Goal: Task Accomplishment & Management: Complete application form

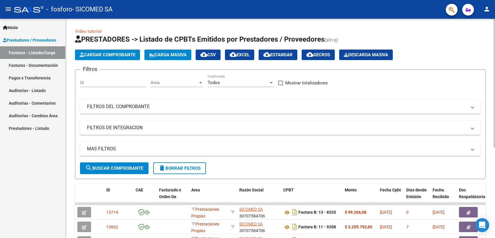
click at [111, 58] on button "Cargar Comprobante" at bounding box center [107, 55] width 65 height 11
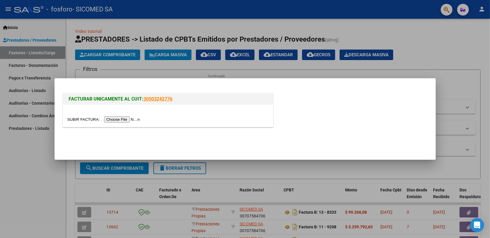
click at [114, 120] on input "file" at bounding box center [104, 119] width 74 height 6
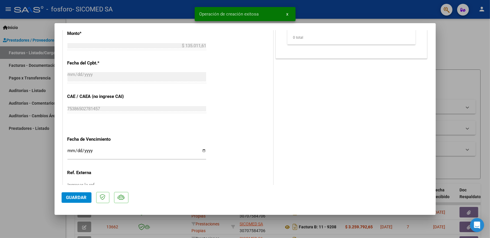
scroll to position [314, 0]
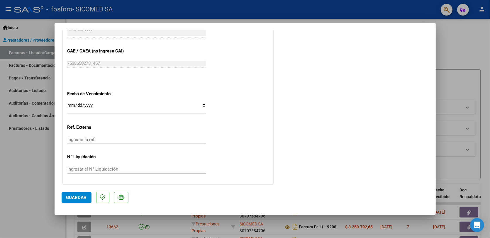
click at [128, 108] on input "Ingresar la fecha" at bounding box center [136, 107] width 139 height 9
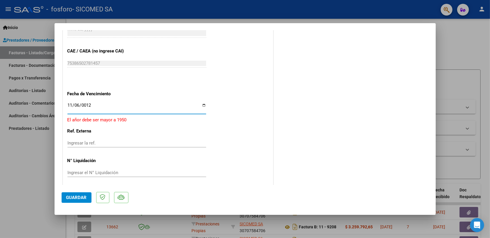
type input "0120-11-06"
type input "[DATE]"
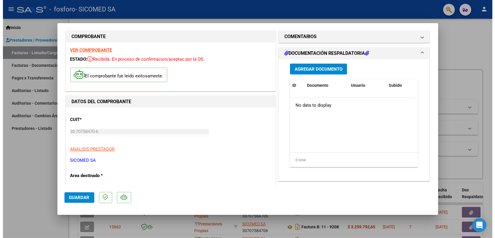
scroll to position [0, 0]
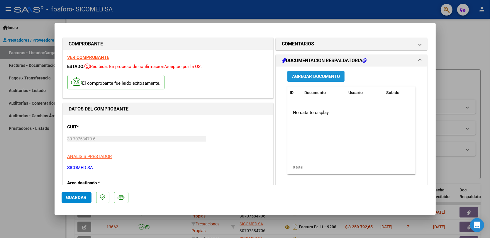
click at [319, 80] on button "Agregar Documento" at bounding box center [315, 76] width 57 height 11
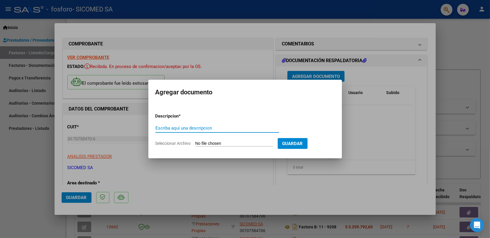
click at [217, 127] on input "Escriba aquí una descripcion" at bounding box center [217, 127] width 124 height 5
type input "DETALLE"
drag, startPoint x: 216, startPoint y: 147, endPoint x: 217, endPoint y: 144, distance: 3.3
click at [217, 147] on form "Descripcion * DETALLE Escriba aquí una descripcion Seleccionar Archivo Guardar" at bounding box center [244, 129] width 179 height 43
click at [217, 144] on input "Seleccionar Archivo" at bounding box center [234, 144] width 78 height 6
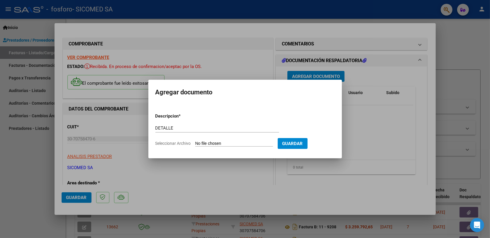
type input "C:\fakepath\liquidacion_ambulatoria_142888_403105.pdf"
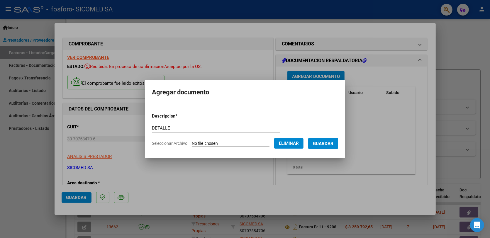
click at [332, 143] on span "Guardar" at bounding box center [323, 143] width 21 height 5
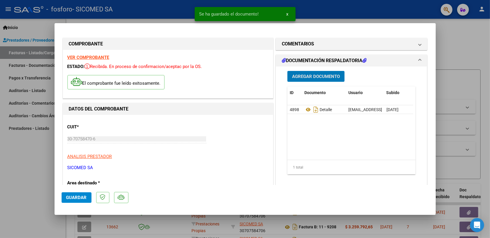
click at [321, 78] on span "Agregar Documento" at bounding box center [316, 76] width 48 height 5
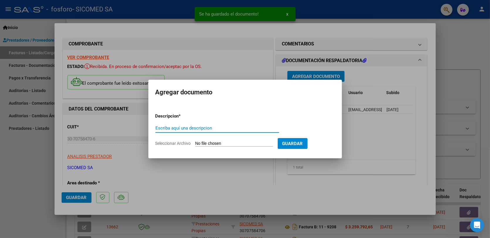
click at [217, 130] on input "Escriba aquí una descripcion" at bounding box center [217, 127] width 124 height 5
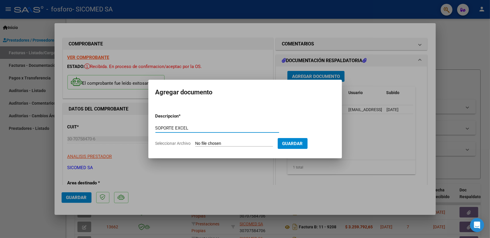
type input "SOPORTE EXCEL"
click at [214, 139] on form "Descripcion * SOPORTE EXCEL Escriba aquí una descripcion Seleccionar Archivo Gu…" at bounding box center [244, 129] width 179 height 43
click at [205, 141] on app-file-uploader "Seleccionar Archivo" at bounding box center [216, 143] width 122 height 5
click at [220, 145] on input "Seleccionar Archivo" at bounding box center [234, 144] width 78 height 6
type input "C:\fakepath\SOPORTE-LAB.xlsx"
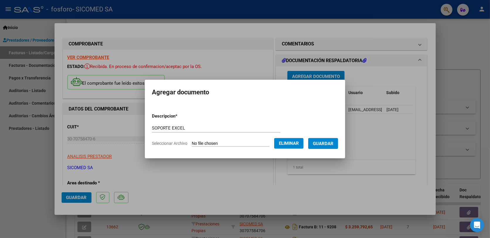
click at [327, 145] on span "Guardar" at bounding box center [323, 143] width 21 height 5
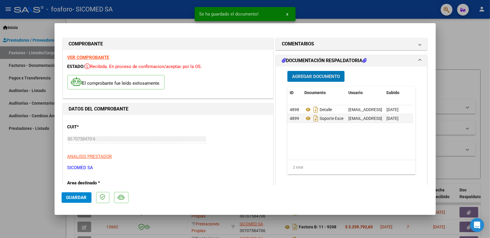
click at [314, 80] on button "Agregar Documento" at bounding box center [315, 76] width 57 height 11
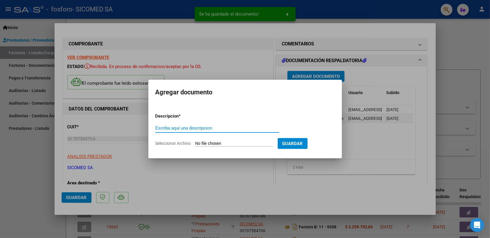
click at [239, 130] on input "Escriba aquí una descripcion" at bounding box center [217, 127] width 124 height 5
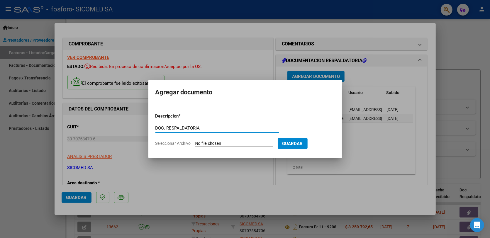
type input "DOC. RESPALDATORIA"
click at [238, 138] on form "Descripcion * DOC. RESPALDATORIA Escriba aquí una descripcion Seleccionar Archi…" at bounding box center [244, 129] width 179 height 43
click at [233, 144] on input "Seleccionar Archivo" at bounding box center [234, 144] width 78 height 6
type input "C:\fakepath\fosforo LAB.pdf"
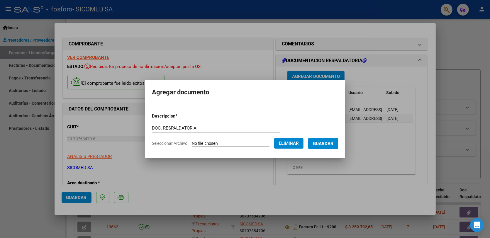
click at [333, 142] on span "Guardar" at bounding box center [323, 143] width 21 height 5
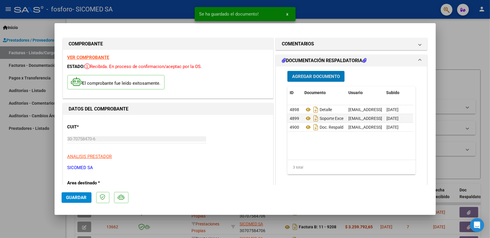
click at [84, 200] on button "Guardar" at bounding box center [77, 197] width 30 height 11
click at [454, 46] on div at bounding box center [245, 119] width 490 height 238
type input "$ 0,00"
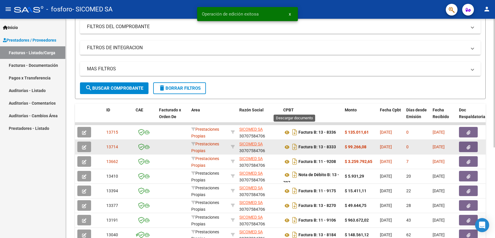
scroll to position [110, 0]
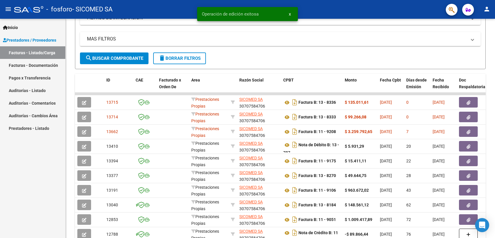
click at [8, 9] on mat-icon "menu" at bounding box center [8, 9] width 7 height 7
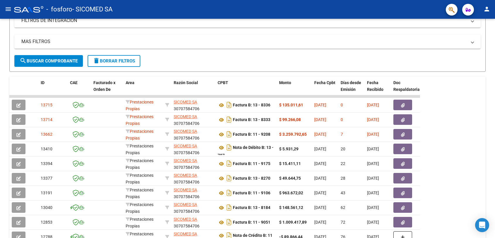
scroll to position [81, 0]
